Goal: Task Accomplishment & Management: Manage account settings

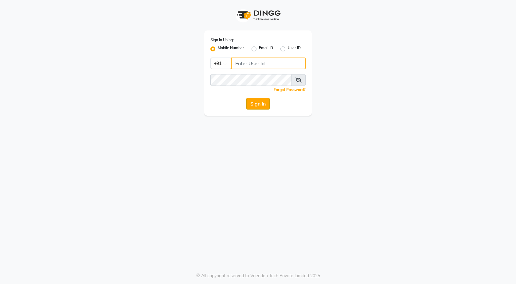
type input "7769865421"
click at [255, 105] on button "Sign In" at bounding box center [257, 104] width 23 height 12
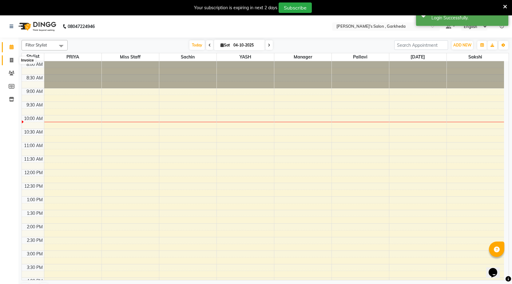
click at [12, 59] on icon at bounding box center [11, 60] width 3 height 5
select select "7062"
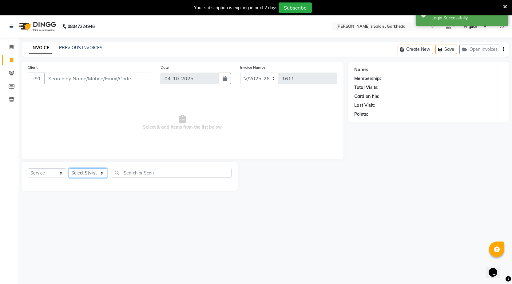
click at [90, 171] on select "Select Stylist [DATE] manager miss staff [PERSON_NAME]" at bounding box center [88, 173] width 38 height 10
click at [39, 171] on select "Select Service Product Membership Package Voucher Prepaid Gift Card" at bounding box center [47, 173] width 38 height 10
select select "product"
click at [28, 168] on select "Select Service Product Membership Package Voucher Prepaid Gift Card" at bounding box center [47, 173] width 38 height 10
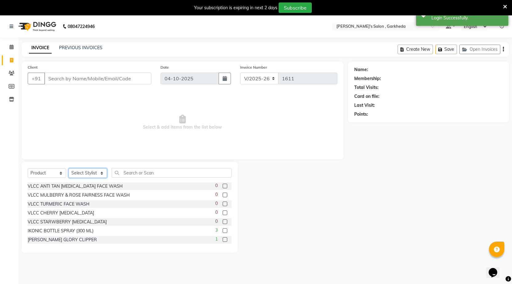
click at [90, 169] on select "Select Stylist [DATE] manager miss staff [PERSON_NAME]" at bounding box center [88, 173] width 38 height 10
select select "64910"
click at [69, 168] on select "Select Stylist [DATE] manager miss staff [PERSON_NAME]" at bounding box center [88, 173] width 38 height 10
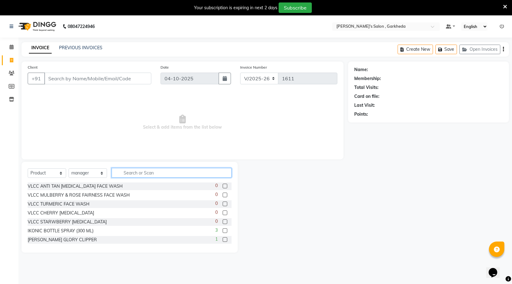
click at [139, 172] on input "text" at bounding box center [172, 173] width 120 height 10
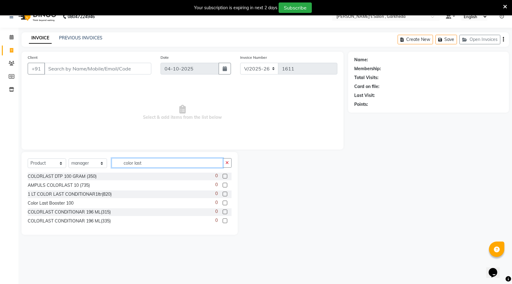
scroll to position [15, 0]
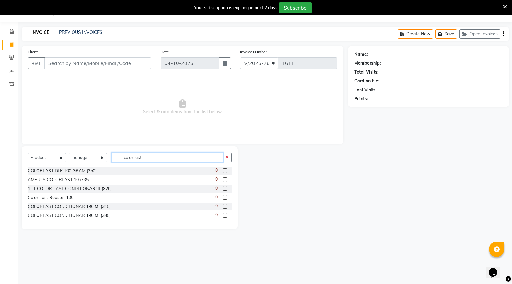
click at [178, 158] on input "color last" at bounding box center [167, 157] width 111 height 10
click at [133, 157] on input "color last" at bounding box center [167, 157] width 111 height 10
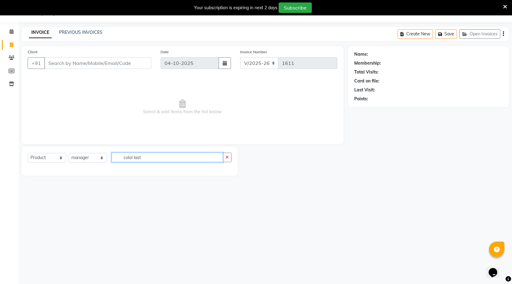
click at [153, 159] on input "colol last" at bounding box center [167, 157] width 111 height 10
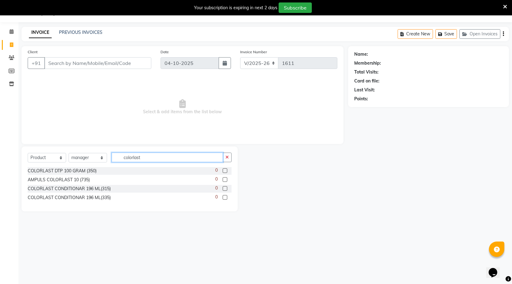
type input "colorlast"
click at [114, 64] on input "Client" at bounding box center [97, 63] width 107 height 12
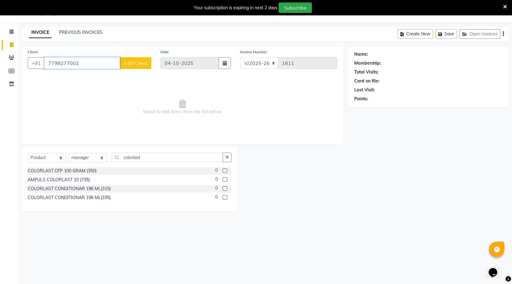
type input "7798277002"
click at [143, 62] on span "Add Client" at bounding box center [135, 63] width 24 height 6
select select "22"
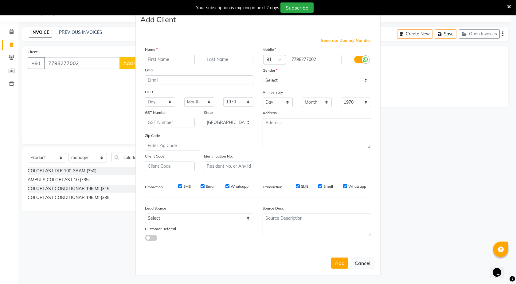
click at [182, 61] on input "text" at bounding box center [170, 60] width 50 height 10
type input "[PERSON_NAME] 04"
click at [297, 79] on select "Select [DEMOGRAPHIC_DATA] [DEMOGRAPHIC_DATA] Other Prefer Not To Say" at bounding box center [317, 81] width 108 height 10
select select "[DEMOGRAPHIC_DATA]"
click at [263, 76] on select "Select [DEMOGRAPHIC_DATA] [DEMOGRAPHIC_DATA] Other Prefer Not To Say" at bounding box center [317, 81] width 108 height 10
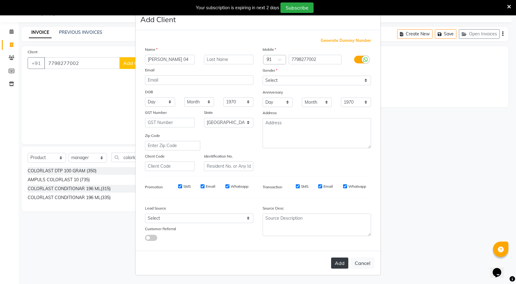
click at [341, 265] on button "Add" at bounding box center [339, 262] width 17 height 11
type input "77******02"
select select
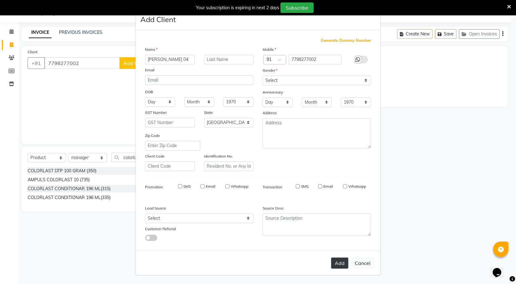
select select "null"
select select
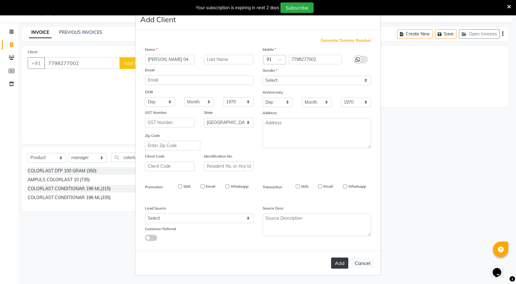
checkbox input "false"
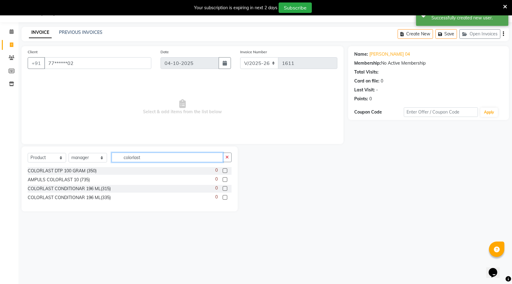
click at [158, 158] on input "colorlast" at bounding box center [167, 157] width 111 height 10
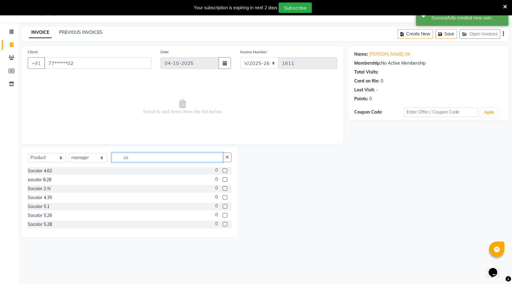
type input "c"
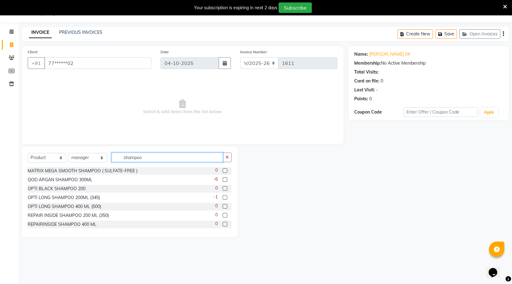
scroll to position [0, 0]
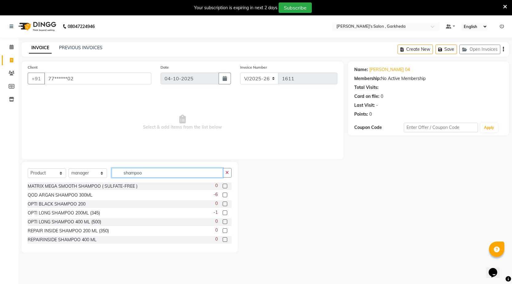
click at [169, 174] on input "shampoo" at bounding box center [167, 173] width 111 height 10
type input "s"
type input "b"
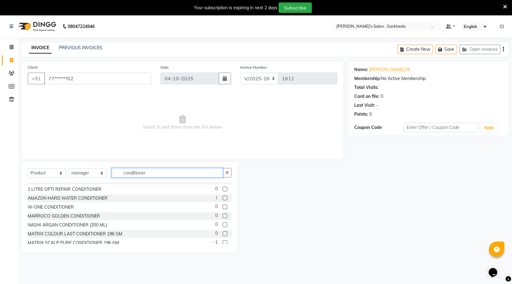
scroll to position [126, 0]
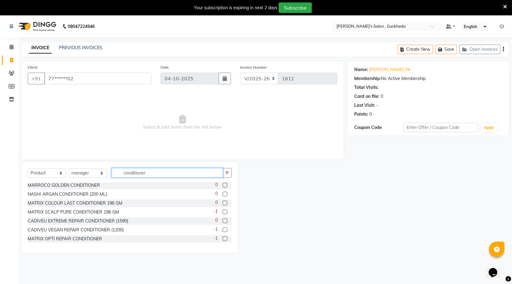
type input "conditioner"
click at [222, 211] on label at bounding box center [224, 211] width 5 height 5
click at [222, 211] on input "checkbox" at bounding box center [224, 212] width 4 height 4
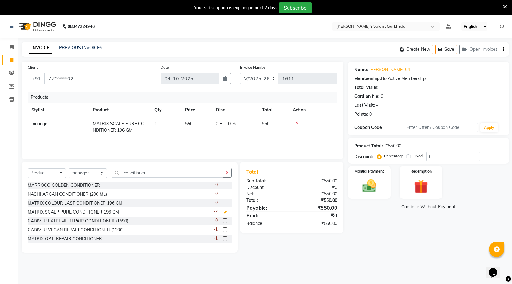
checkbox input "false"
click at [222, 202] on label at bounding box center [224, 202] width 5 height 5
click at [222, 202] on input "checkbox" at bounding box center [224, 203] width 4 height 4
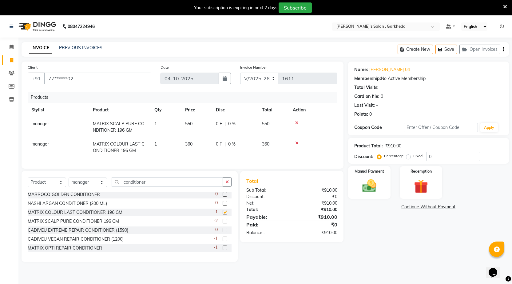
checkbox input "false"
click at [296, 122] on icon at bounding box center [296, 122] width 3 height 4
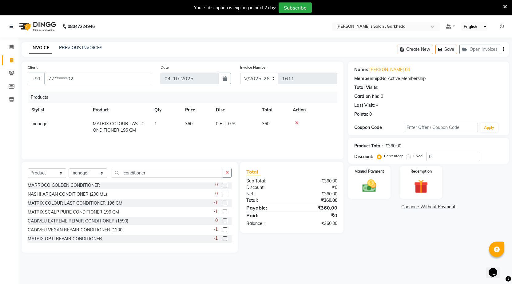
click at [193, 123] on td "360" at bounding box center [196, 127] width 31 height 20
select select "64910"
drag, startPoint x: 198, startPoint y: 125, endPoint x: 189, endPoint y: 129, distance: 9.6
click at [197, 125] on input "360" at bounding box center [196, 125] width 23 height 10
type input "3"
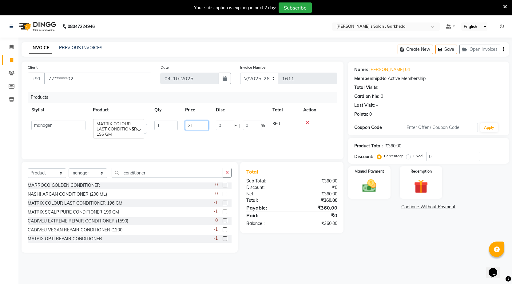
type input "215"
click at [200, 136] on td "215" at bounding box center [196, 127] width 31 height 20
select select "64910"
click at [165, 174] on input "conditioner" at bounding box center [167, 173] width 111 height 10
type input "c"
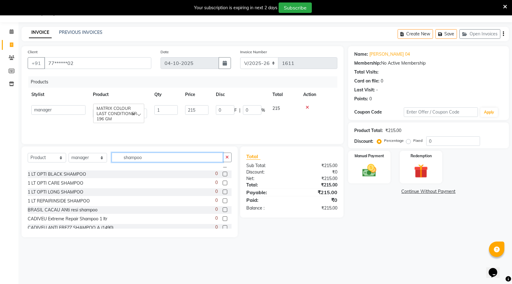
scroll to position [77, 0]
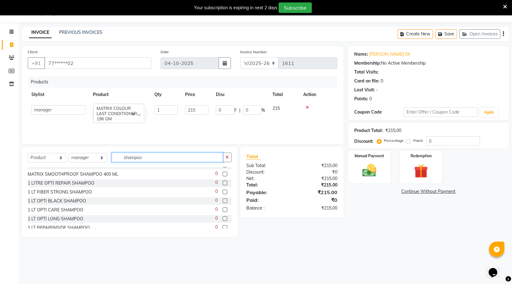
click at [163, 155] on input "shampoo" at bounding box center [167, 157] width 111 height 10
type input "s"
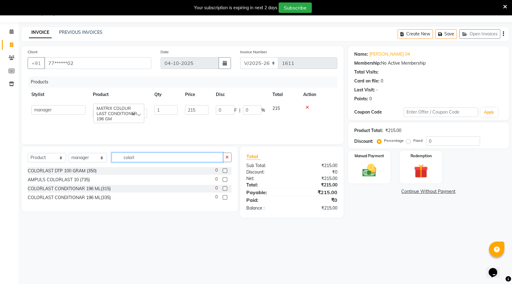
scroll to position [0, 0]
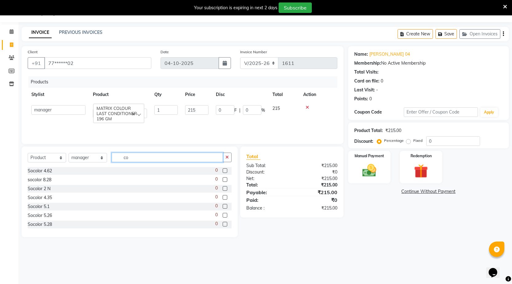
type input "c"
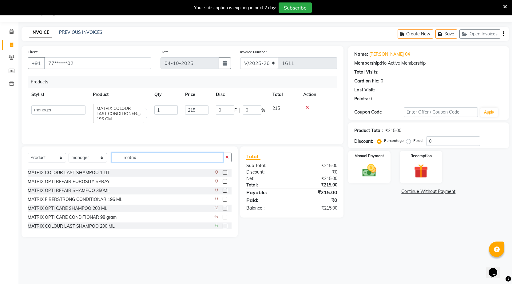
scroll to position [154, 0]
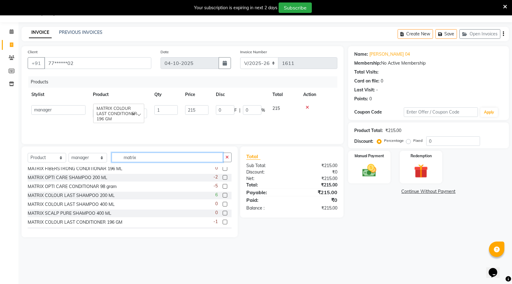
type input "matrix"
click at [222, 194] on label at bounding box center [224, 195] width 5 height 5
click at [222, 194] on input "checkbox" at bounding box center [224, 195] width 4 height 4
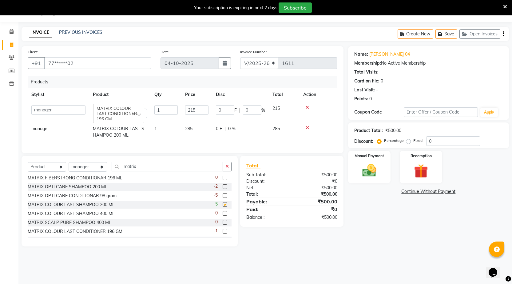
checkbox input "false"
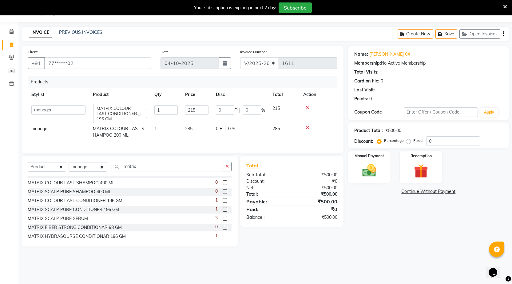
scroll to position [215, 0]
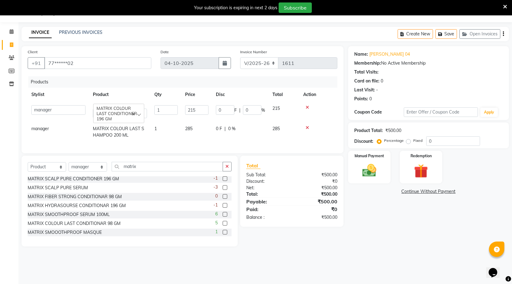
click at [222, 225] on label at bounding box center [224, 223] width 5 height 5
click at [222, 225] on input "checkbox" at bounding box center [224, 223] width 4 height 4
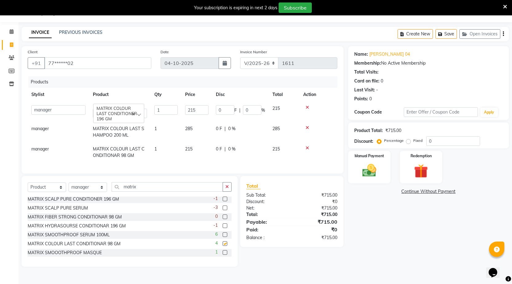
checkbox input "false"
click at [307, 107] on icon at bounding box center [306, 107] width 3 height 4
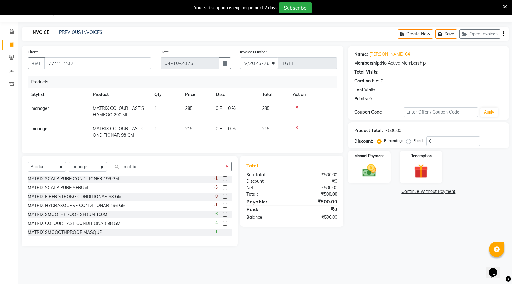
click at [195, 127] on td "215" at bounding box center [196, 132] width 31 height 20
select select "64910"
click at [200, 131] on input "215" at bounding box center [196, 130] width 23 height 10
type input "225"
click at [208, 143] on div "Products Stylist Product Qty Price Disc Total Action manager MATRIX COLOUR LAST…" at bounding box center [182, 111] width 309 height 71
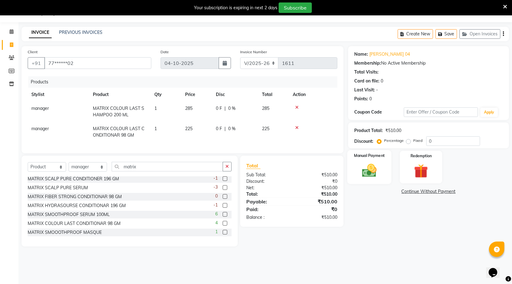
click at [377, 173] on img at bounding box center [369, 170] width 24 height 17
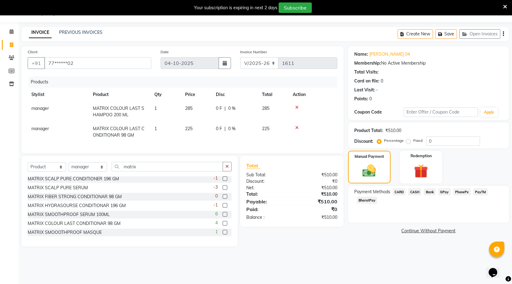
click at [462, 190] on span "PhonePe" at bounding box center [462, 191] width 18 height 7
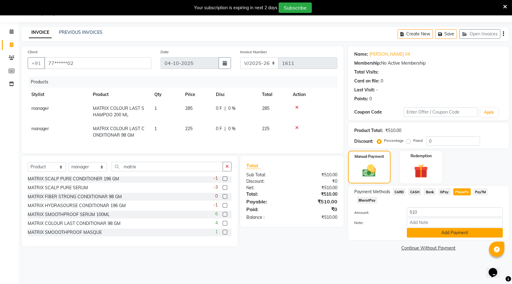
click at [456, 234] on button "Add Payment" at bounding box center [454, 233] width 96 height 10
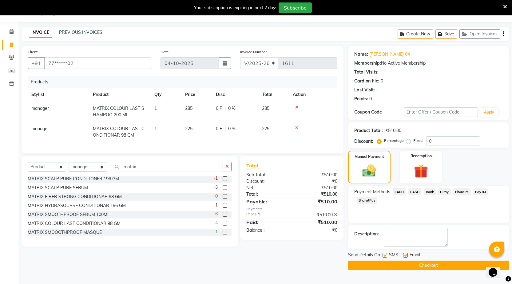
click at [463, 264] on button "Checkout" at bounding box center [428, 265] width 161 height 10
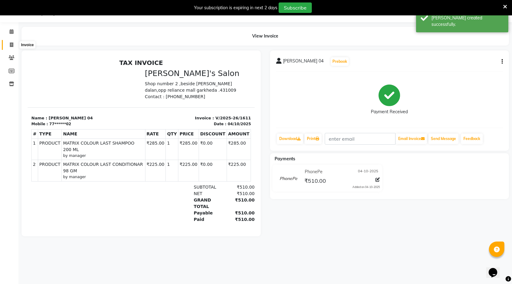
click at [13, 44] on icon at bounding box center [11, 44] width 3 height 5
select select "service"
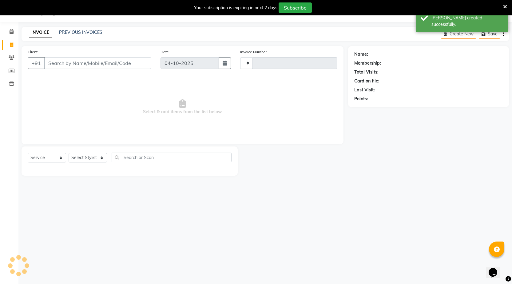
type input "1612"
select select "7062"
click at [83, 33] on link "PREVIOUS INVOICES" at bounding box center [80, 32] width 43 height 6
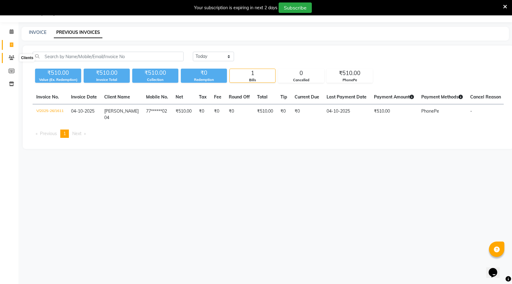
click at [14, 55] on icon at bounding box center [12, 57] width 6 height 5
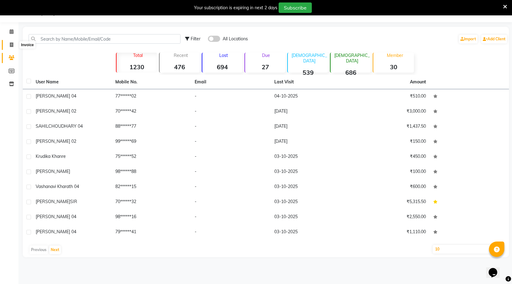
click at [12, 46] on icon at bounding box center [11, 44] width 3 height 5
select select "7062"
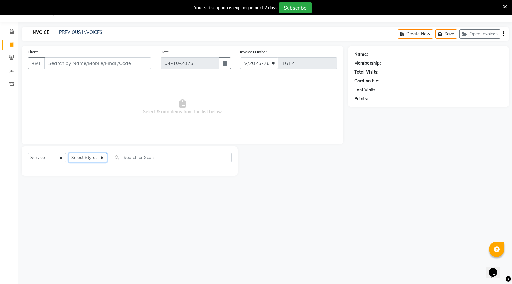
click at [83, 156] on select "Select Stylist [DATE] manager miss staff [PERSON_NAME]" at bounding box center [88, 158] width 38 height 10
click at [39, 158] on select "Select Service Product Membership Package Voucher Prepaid Gift Card" at bounding box center [47, 158] width 38 height 10
click at [28, 153] on select "Select Service Product Membership Package Voucher Prepaid Gift Card" at bounding box center [47, 158] width 38 height 10
click at [42, 153] on select "Select Service Product Membership Package Voucher Prepaid Gift Card" at bounding box center [47, 158] width 38 height 10
select select "service"
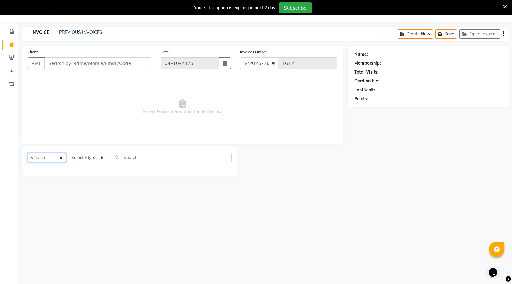
click at [28, 153] on select "Select Service Product Membership Package Voucher Prepaid Gift Card" at bounding box center [47, 158] width 38 height 10
click at [91, 159] on select "Select Stylist [DATE] manager miss staff [PERSON_NAME]" at bounding box center [88, 158] width 38 height 10
select select "64119"
click at [69, 153] on select "Select Stylist [DATE] manager miss staff [PERSON_NAME]" at bounding box center [88, 158] width 38 height 10
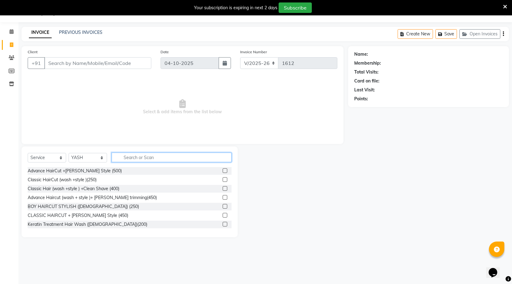
click at [142, 156] on input "text" at bounding box center [172, 157] width 120 height 10
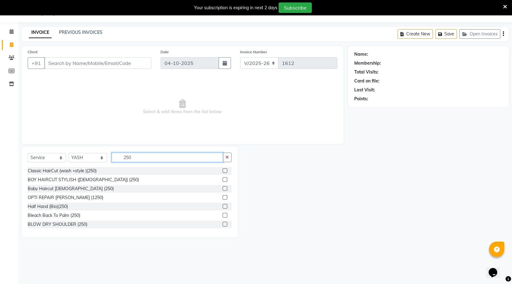
type input "250"
click at [222, 169] on label at bounding box center [224, 170] width 5 height 5
click at [222, 169] on input "checkbox" at bounding box center [224, 171] width 4 height 4
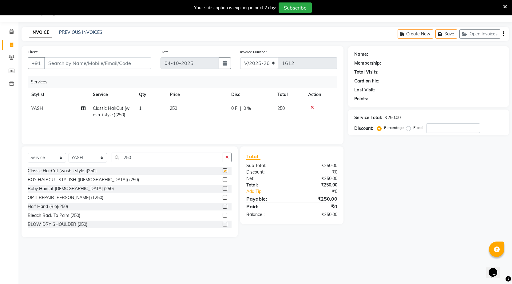
checkbox input "false"
click at [92, 65] on input "Client" at bounding box center [97, 63] width 107 height 12
type input "7"
type input "0"
type input "7397837005"
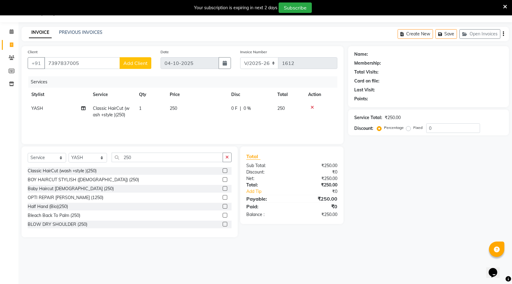
click at [143, 61] on span "Add Client" at bounding box center [135, 63] width 24 height 6
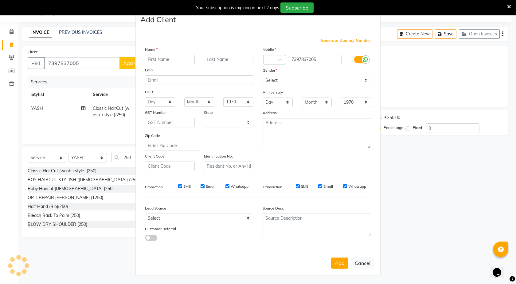
select select "22"
type input "[PERSON_NAME] 04"
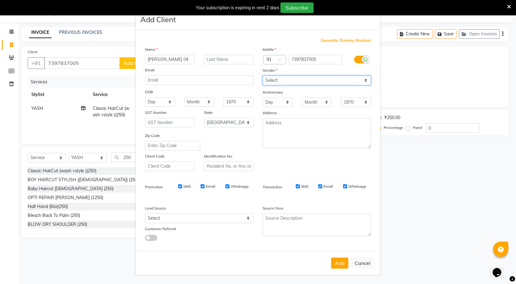
click at [283, 80] on select "Select [DEMOGRAPHIC_DATA] [DEMOGRAPHIC_DATA] Other Prefer Not To Say" at bounding box center [317, 81] width 108 height 10
select select "[DEMOGRAPHIC_DATA]"
click at [263, 76] on select "Select [DEMOGRAPHIC_DATA] [DEMOGRAPHIC_DATA] Other Prefer Not To Say" at bounding box center [317, 81] width 108 height 10
click at [343, 260] on button "Add" at bounding box center [339, 262] width 17 height 11
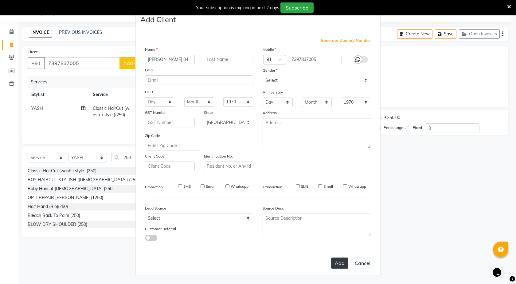
type input "73******05"
select select
select select "null"
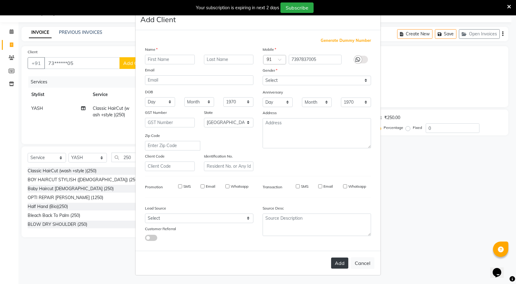
select select
checkbox input "false"
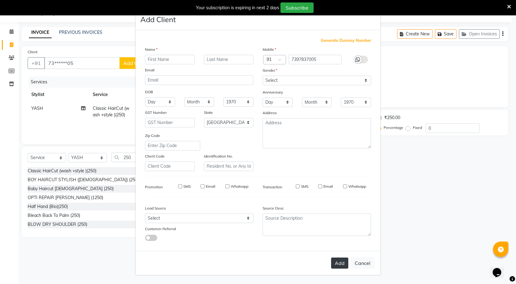
checkbox input "false"
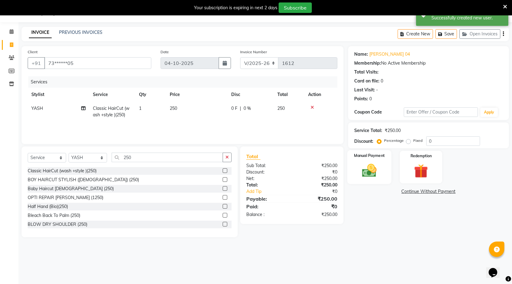
click at [379, 175] on img at bounding box center [369, 170] width 24 height 17
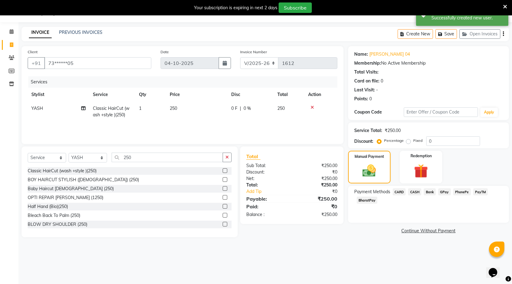
click at [417, 191] on span "CASH" at bounding box center [414, 191] width 13 height 7
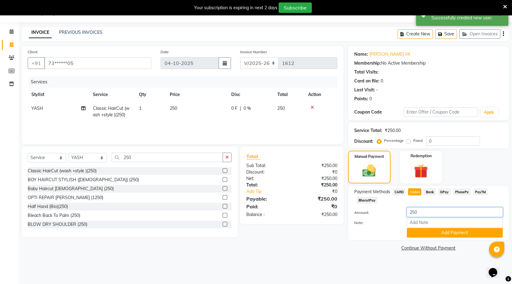
click at [431, 214] on input "250" at bounding box center [454, 212] width 96 height 10
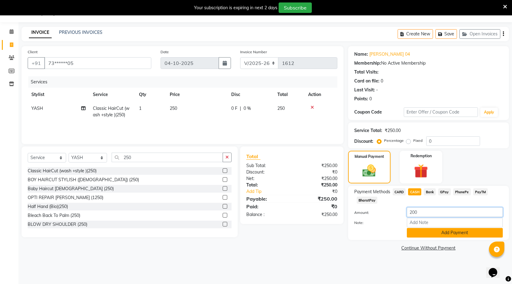
type input "200"
click at [444, 235] on button "Add Payment" at bounding box center [454, 233] width 96 height 10
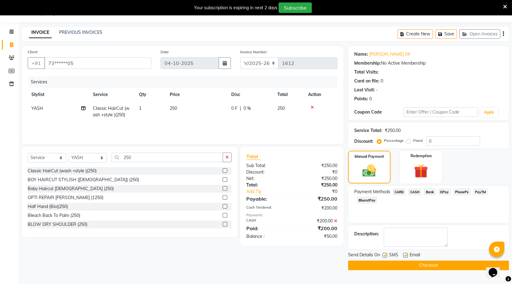
click at [443, 192] on span "GPay" at bounding box center [444, 191] width 13 height 7
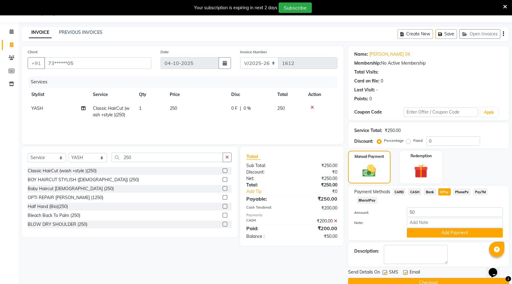
click at [461, 192] on span "PhonePe" at bounding box center [462, 191] width 18 height 7
click at [456, 231] on button "Add Payment" at bounding box center [454, 233] width 96 height 10
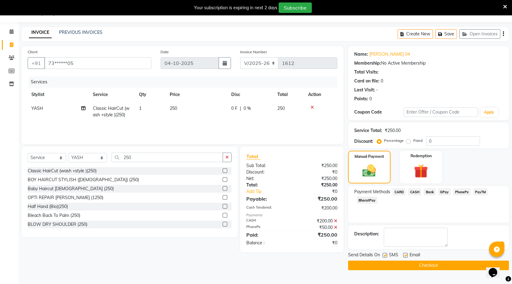
click at [461, 266] on button "Checkout" at bounding box center [428, 265] width 161 height 10
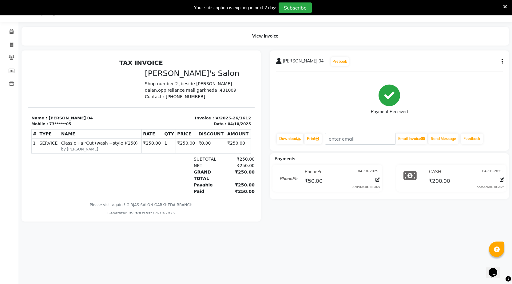
click at [501, 61] on button "button" at bounding box center [501, 61] width 4 height 6
click at [473, 66] on div "Edit Invoice" at bounding box center [471, 65] width 42 height 8
select select "service"
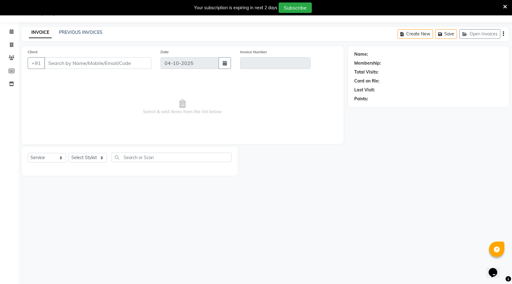
type input "73******05"
type input "V/2025-26/1612"
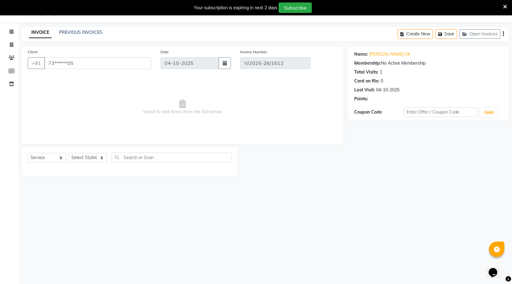
select select "select"
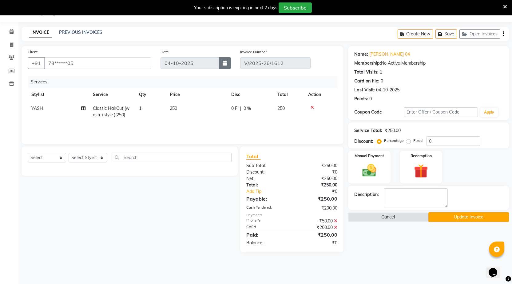
click at [227, 62] on icon "button" at bounding box center [224, 63] width 4 height 5
select select "10"
select select "2025"
click at [207, 96] on div "29 30 1 2 3 4 5" at bounding box center [196, 96] width 71 height 10
click at [469, 71] on div "Total Visits: 1" at bounding box center [428, 72] width 148 height 6
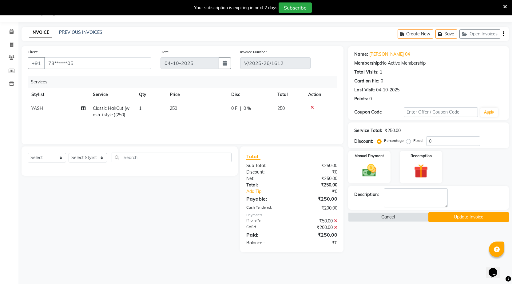
click at [485, 218] on button "Update Invoice" at bounding box center [468, 217] width 80 height 10
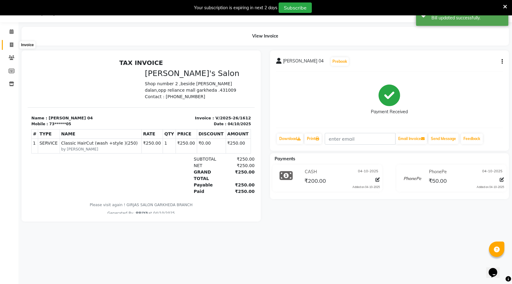
click at [10, 44] on icon at bounding box center [11, 44] width 3 height 5
select select "service"
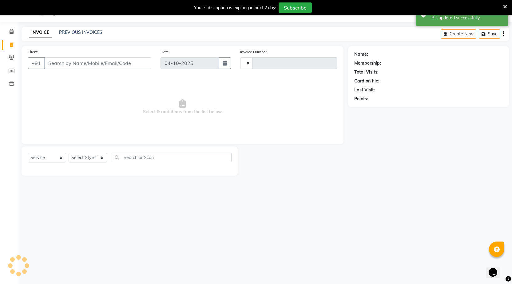
type input "1613"
select select "7062"
